Goal: Task Accomplishment & Management: Manage account settings

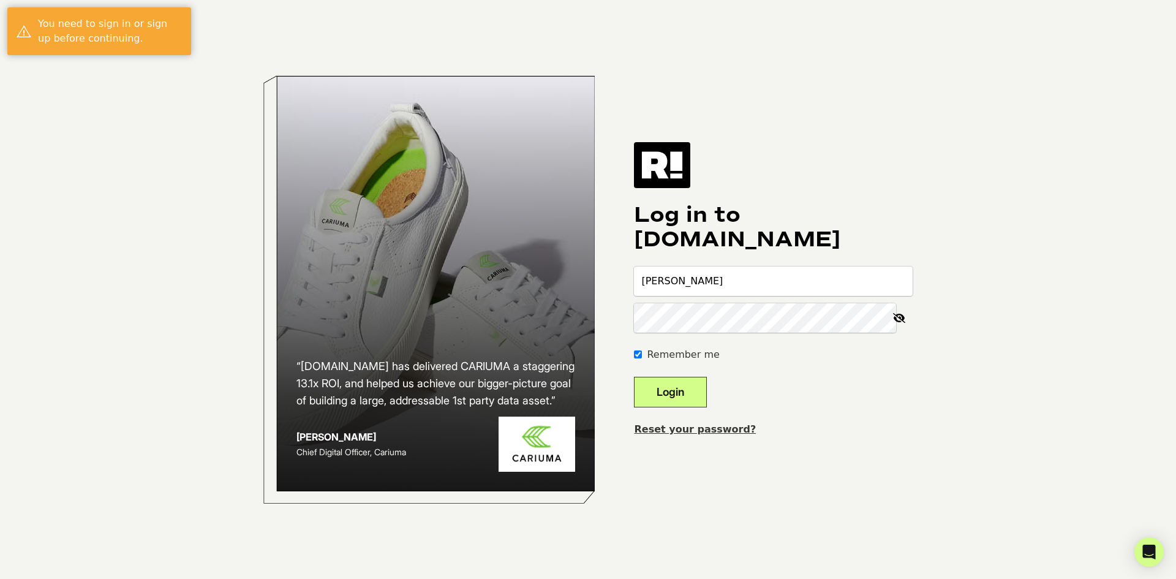
type input "joe.henry@lakeofthewoodsmn.com"
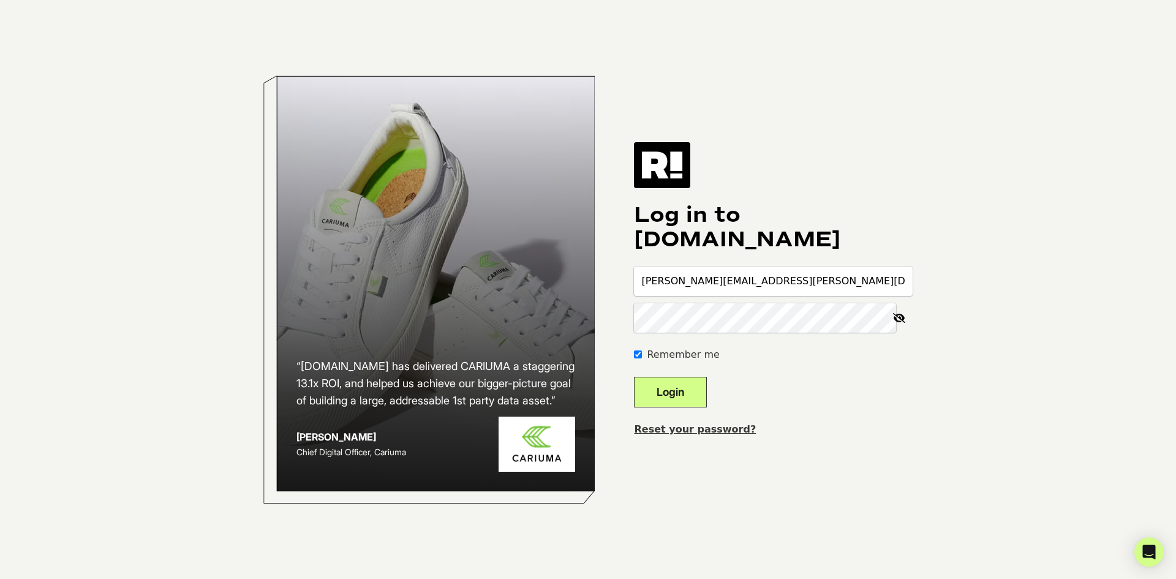
click at [634, 377] on button "Login" at bounding box center [670, 392] width 73 height 31
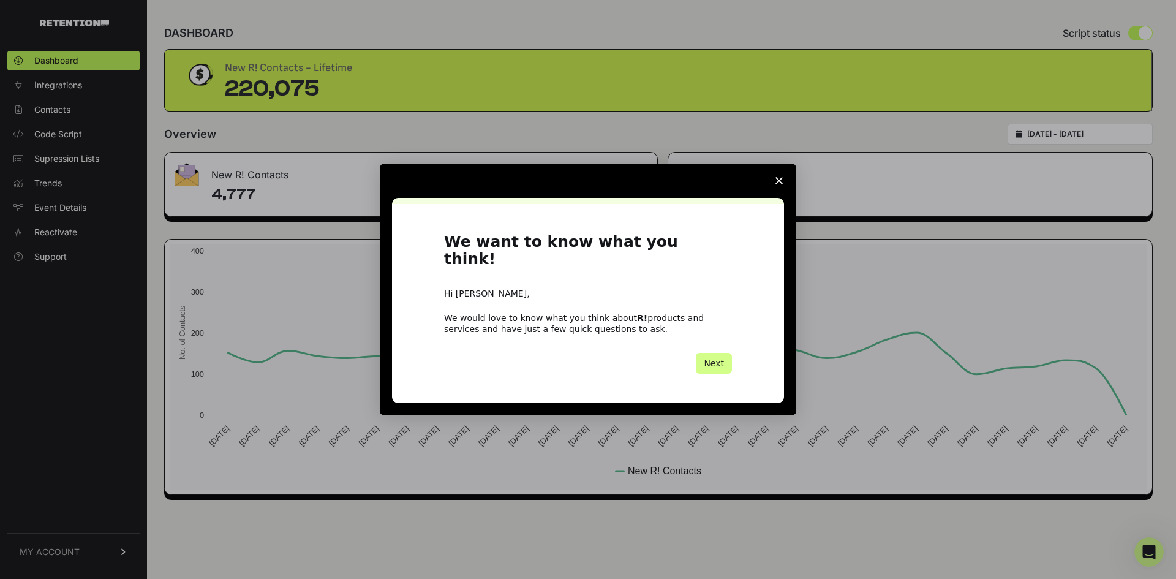
click at [778, 184] on icon "Close survey" at bounding box center [778, 180] width 7 height 7
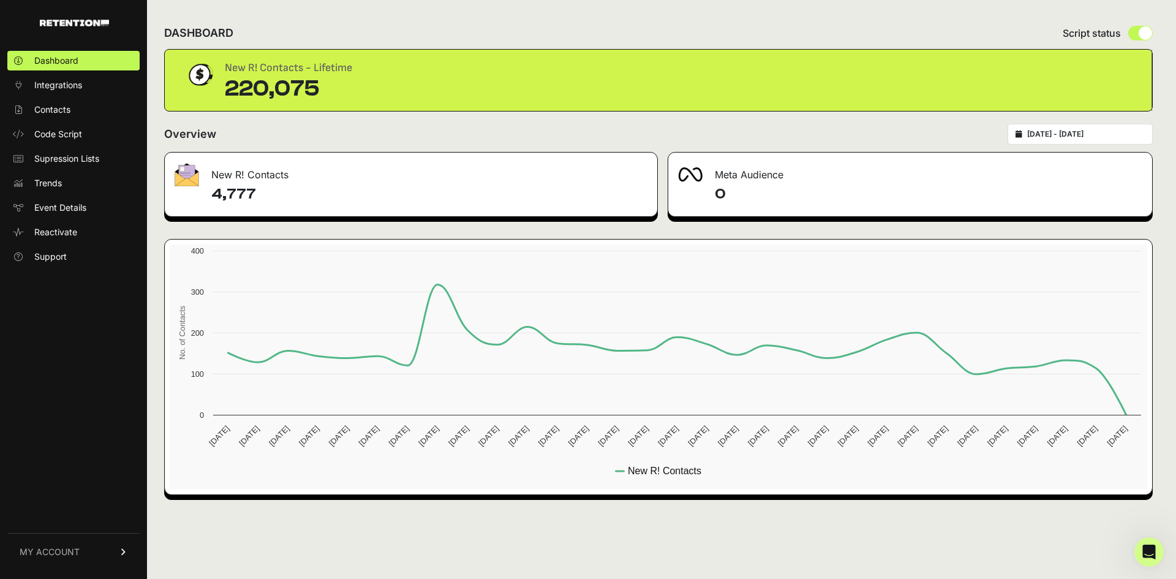
click at [70, 549] on span "MY ACCOUNT" at bounding box center [50, 552] width 60 height 12
click at [59, 431] on link "Account Details" at bounding box center [73, 438] width 132 height 20
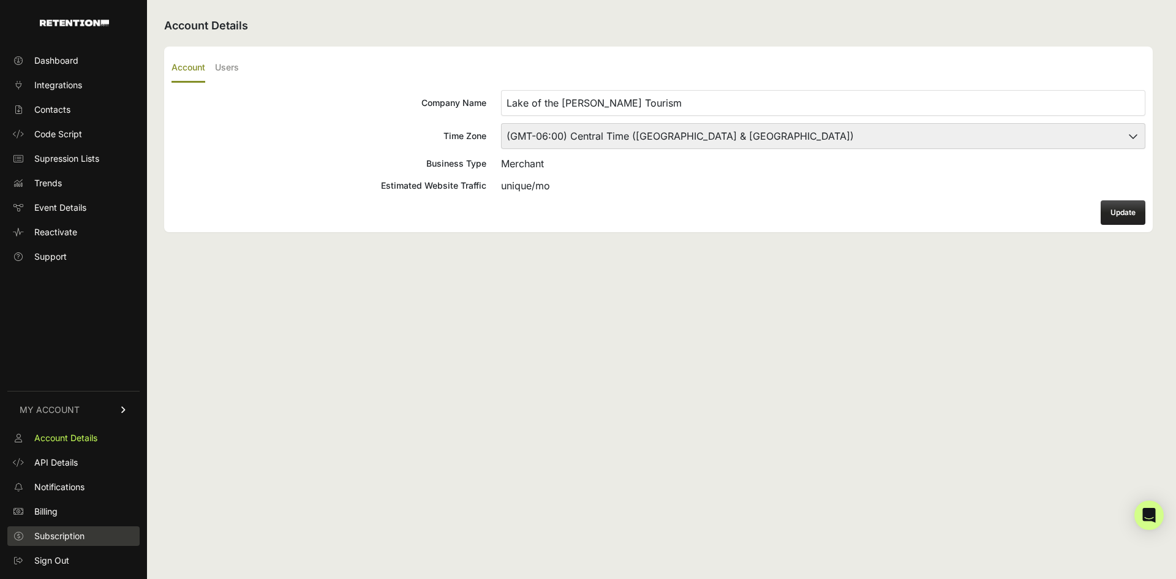
click at [53, 533] on span "Subscription" at bounding box center [59, 536] width 50 height 12
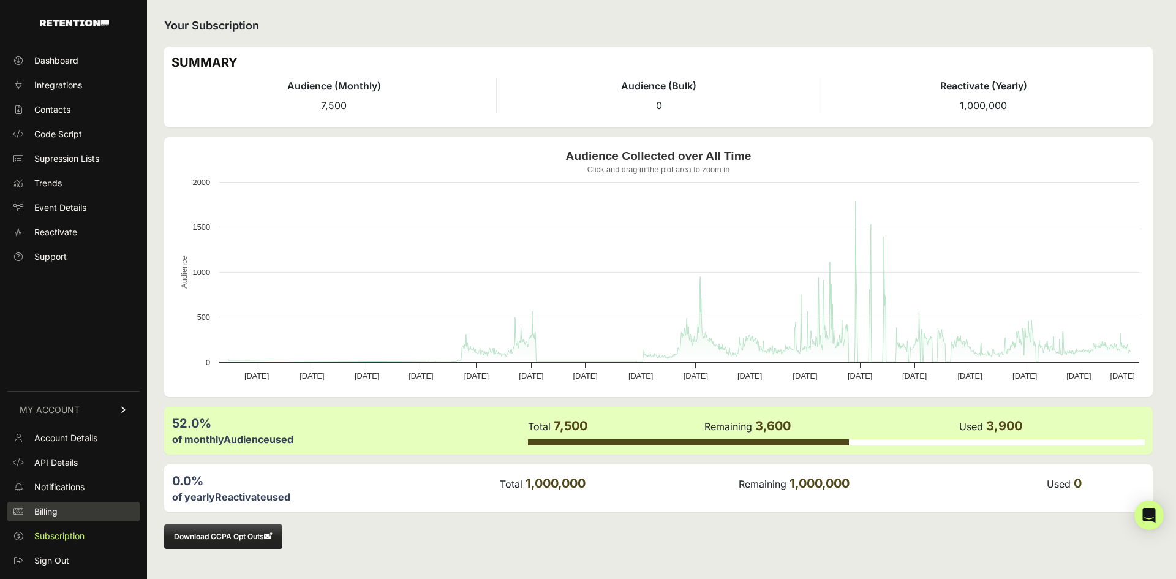
click at [47, 509] on span "Billing" at bounding box center [45, 511] width 23 height 12
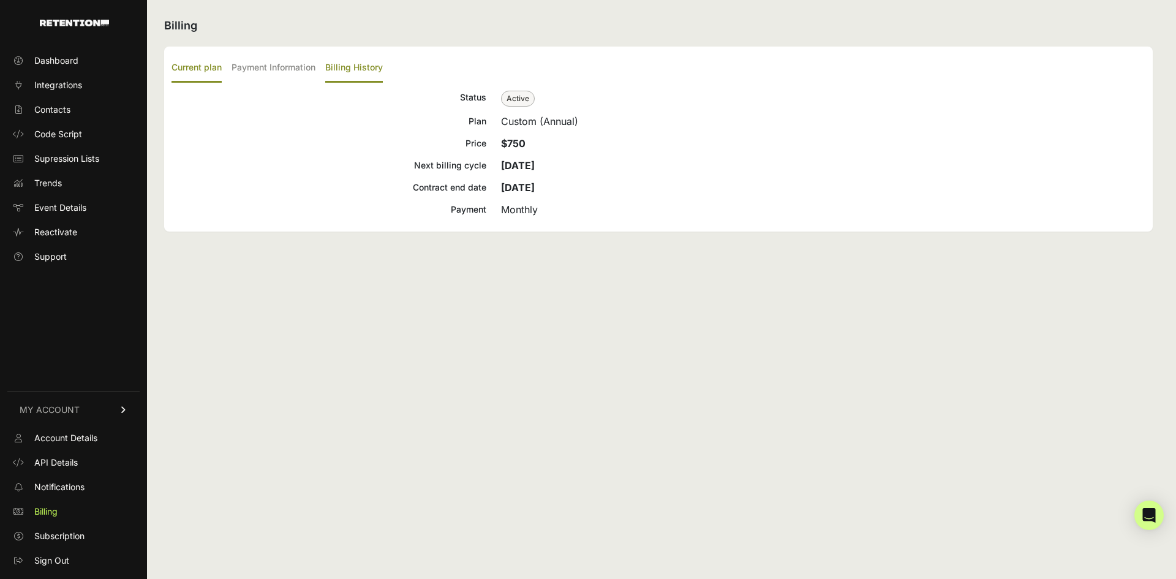
click at [367, 67] on label "Billing History" at bounding box center [354, 68] width 58 height 29
click at [0, 0] on input "Billing History" at bounding box center [0, 0] width 0 height 0
